Goal: Task Accomplishment & Management: Manage account settings

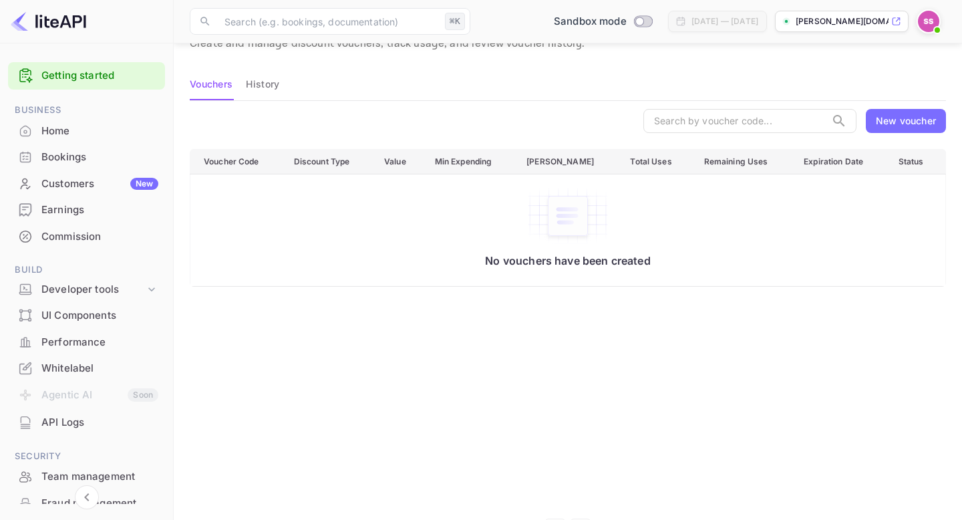
scroll to position [124, 0]
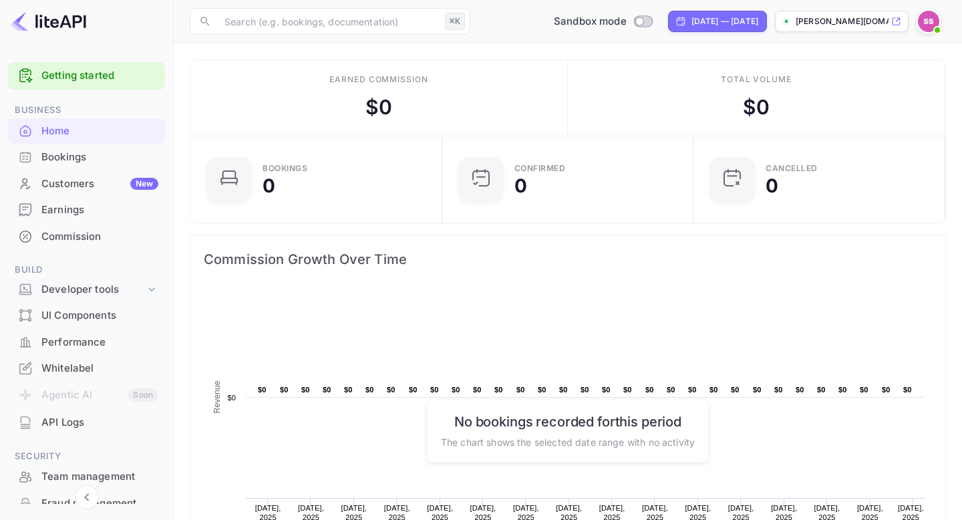
click at [150, 291] on icon at bounding box center [151, 289] width 13 height 13
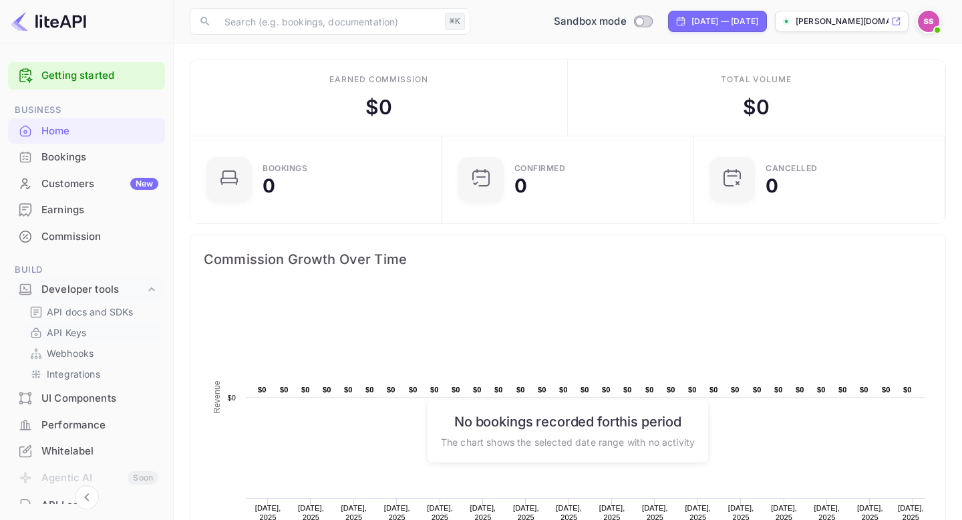
click at [111, 333] on link "API Keys" at bounding box center [91, 332] width 125 height 14
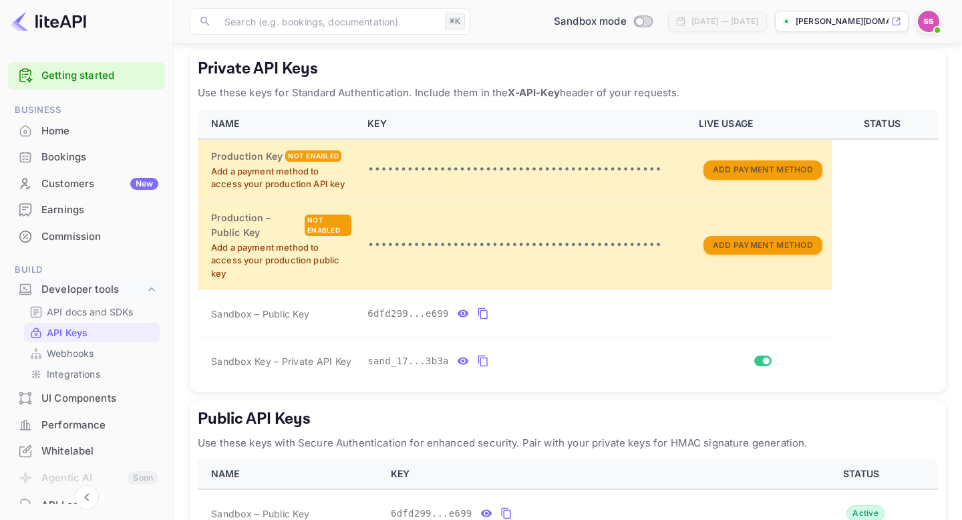
scroll to position [338, 0]
